Goal: Find specific page/section: Find specific page/section

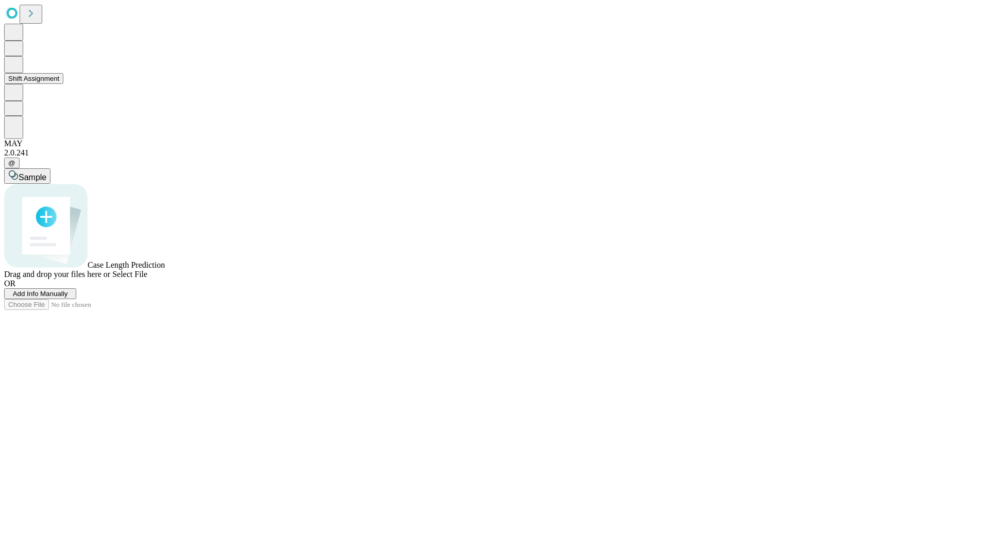
click at [63, 84] on button "Shift Assignment" at bounding box center [33, 78] width 59 height 11
